Goal: Go to known website: Access a specific website the user already knows

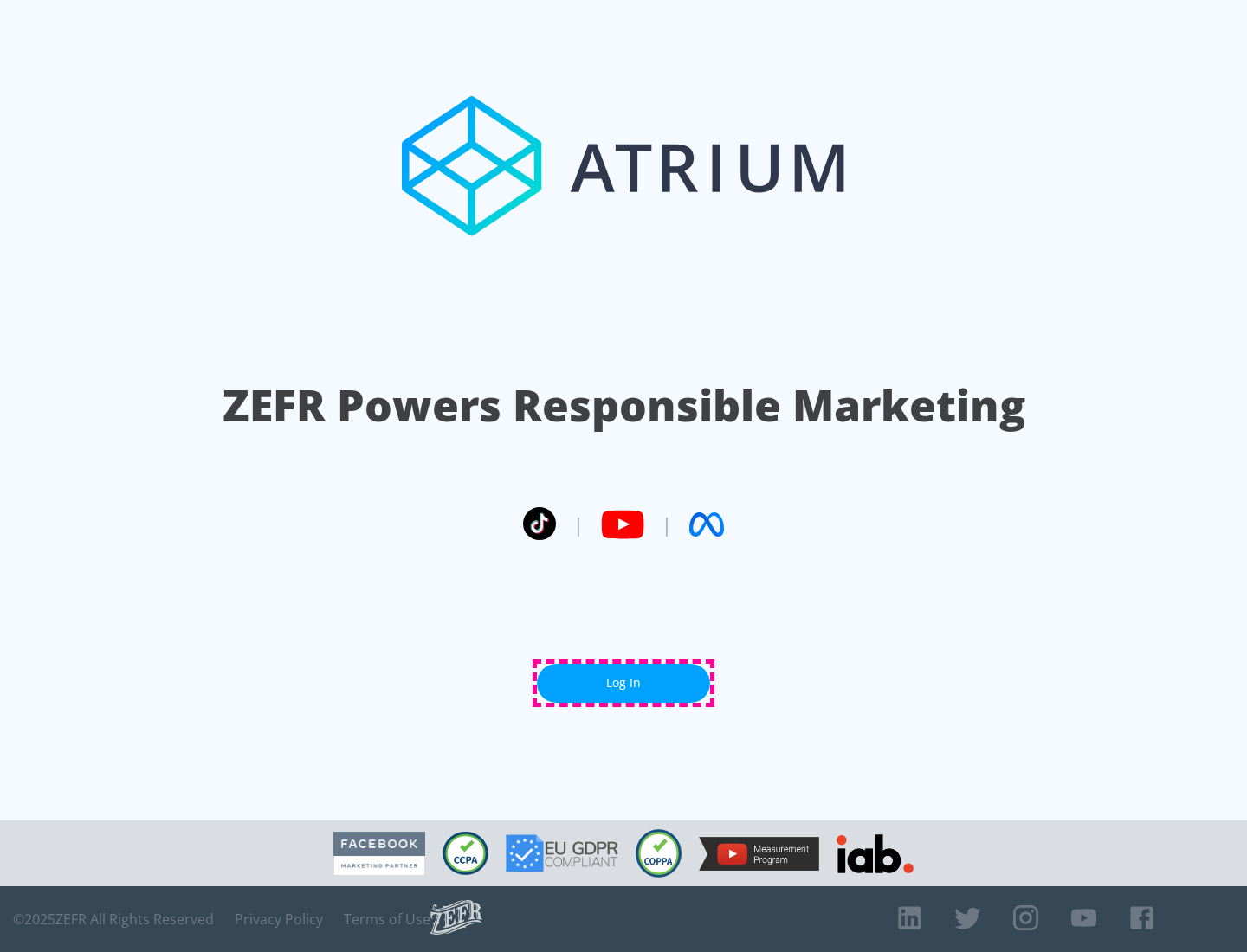
click at [624, 683] on link "Log In" at bounding box center [623, 684] width 173 height 39
